Goal: Task Accomplishment & Management: Manage account settings

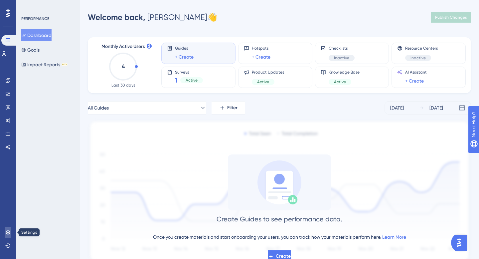
click at [9, 231] on icon at bounding box center [8, 232] width 4 height 4
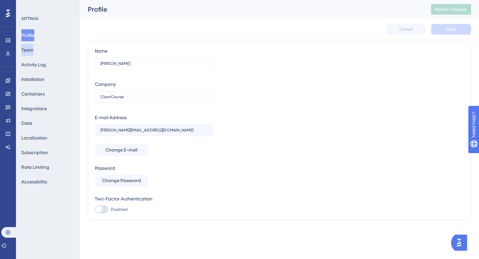
click at [33, 48] on button "Team" at bounding box center [27, 50] width 12 height 12
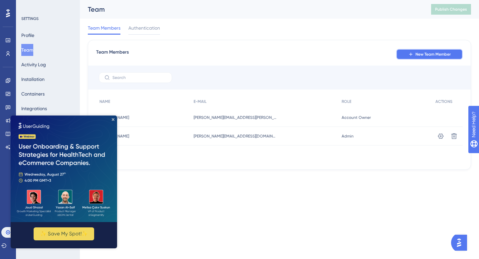
click at [422, 51] on button "New Team Member" at bounding box center [429, 54] width 66 height 11
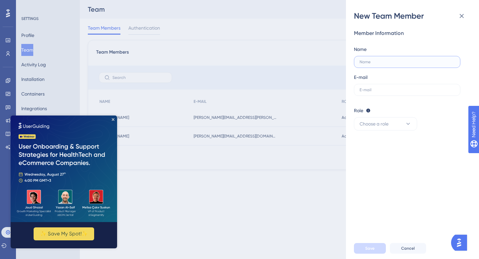
click at [385, 62] on input "text" at bounding box center [406, 62] width 95 height 5
type input "i"
type input "IT Admin"
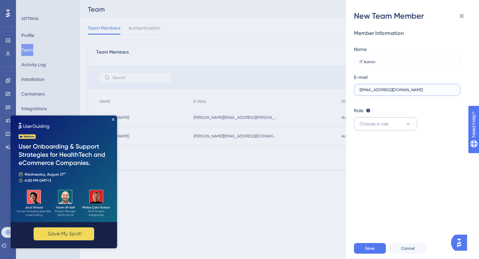
type input "[EMAIL_ADDRESS][DOMAIN_NAME]"
click at [401, 122] on button "Choose a role" at bounding box center [385, 123] width 63 height 13
click at [383, 144] on div "Admin Admin" at bounding box center [385, 143] width 44 height 13
click at [388, 121] on button "Admin" at bounding box center [385, 123] width 63 height 13
click at [377, 145] on span "Admin" at bounding box center [370, 144] width 14 height 8
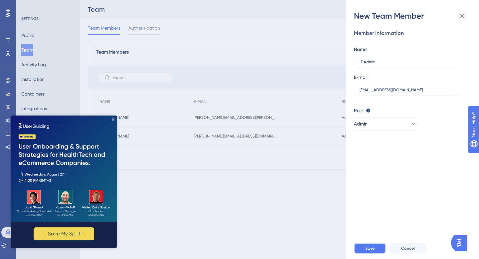
click at [368, 248] on span "Save" at bounding box center [369, 247] width 9 height 5
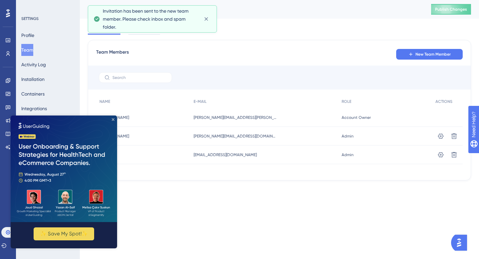
click at [113, 119] on icon "Close Preview" at bounding box center [113, 119] width 3 height 3
